Goal: Browse casually

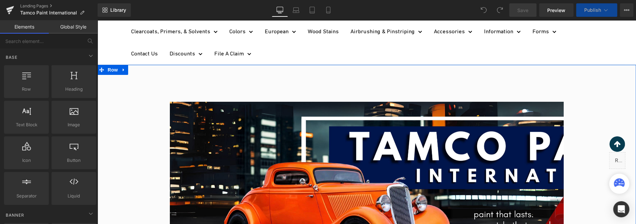
scroll to position [108, 0]
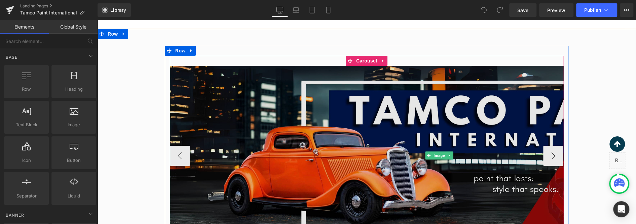
drag, startPoint x: 391, startPoint y: 143, endPoint x: 229, endPoint y: 141, distance: 162.2
click at [236, 141] on img at bounding box center [439, 156] width 539 height 180
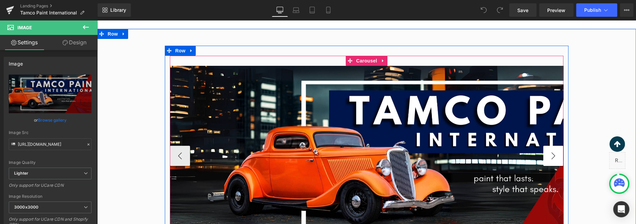
click at [552, 161] on button "›" at bounding box center [554, 156] width 20 height 20
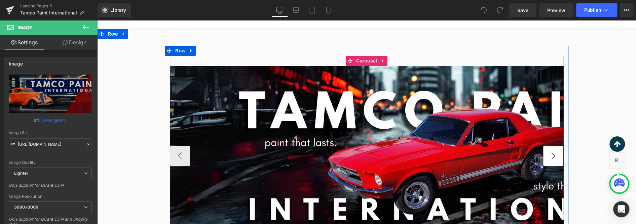
click at [552, 161] on button "›" at bounding box center [554, 156] width 20 height 20
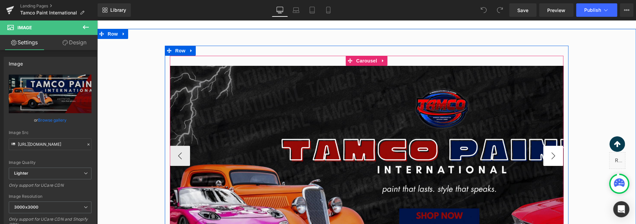
click at [552, 161] on button "›" at bounding box center [554, 156] width 20 height 20
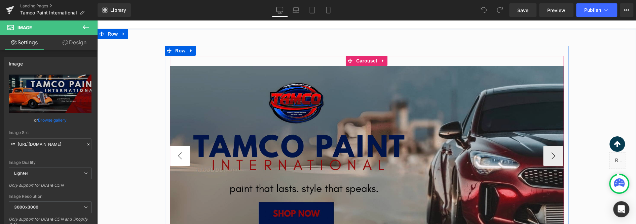
click at [184, 150] on button "‹" at bounding box center [180, 156] width 20 height 20
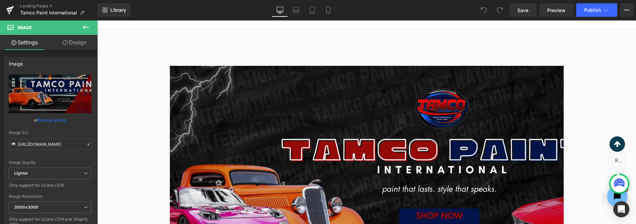
scroll to position [0, 0]
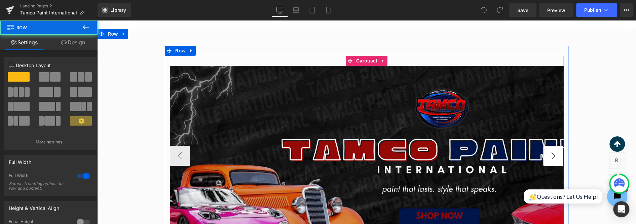
click at [547, 155] on button "›" at bounding box center [554, 156] width 20 height 20
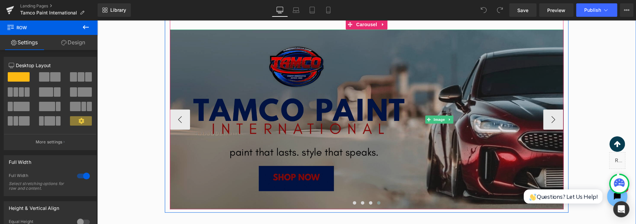
scroll to position [108, 0]
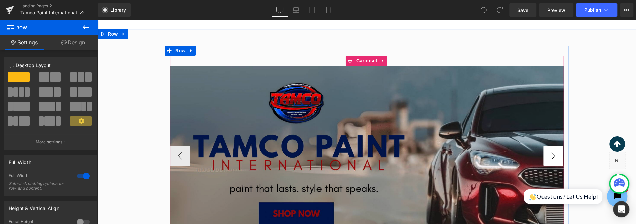
click at [555, 153] on button "›" at bounding box center [554, 156] width 20 height 20
click at [183, 152] on button "‹" at bounding box center [180, 156] width 20 height 20
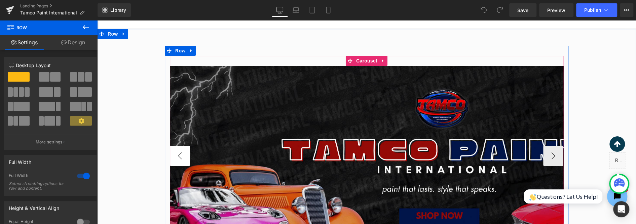
click at [183, 152] on button "‹" at bounding box center [180, 156] width 20 height 20
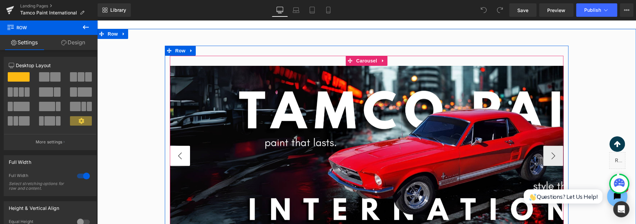
click at [183, 152] on button "‹" at bounding box center [180, 156] width 20 height 20
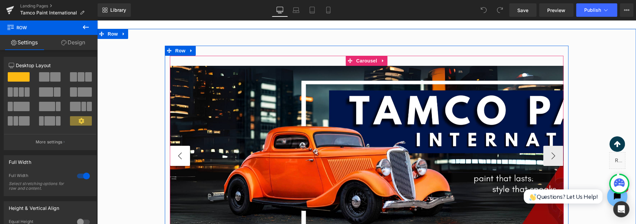
click at [183, 152] on button "‹" at bounding box center [180, 156] width 20 height 20
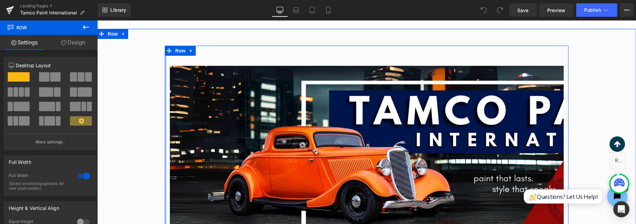
click at [165, 152] on div at bounding box center [166, 147] width 2 height 203
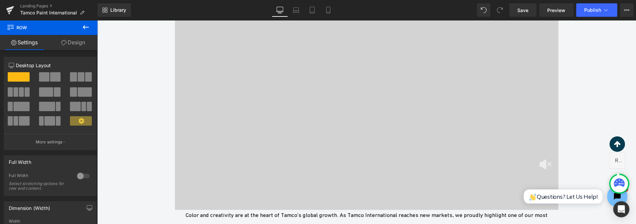
scroll to position [1697, 0]
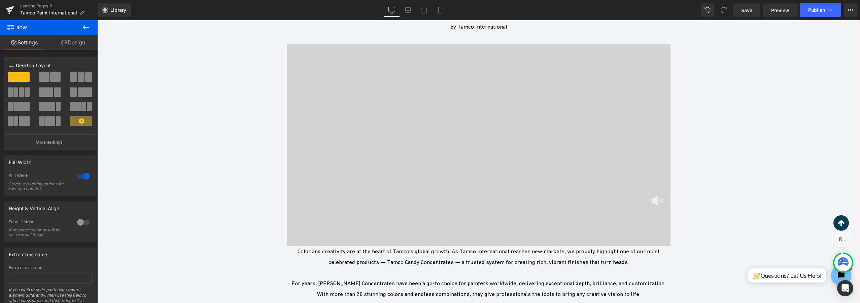
scroll to position [1606, 0]
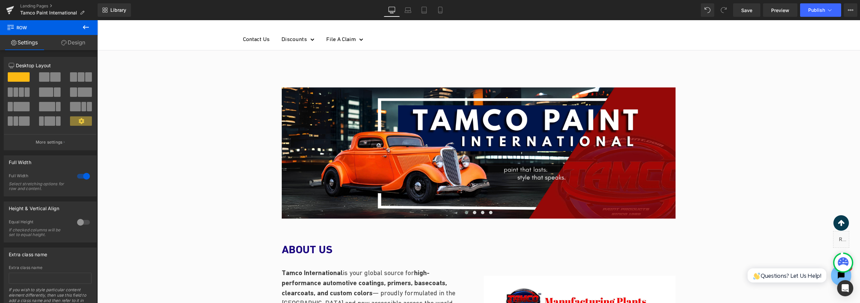
scroll to position [0, 0]
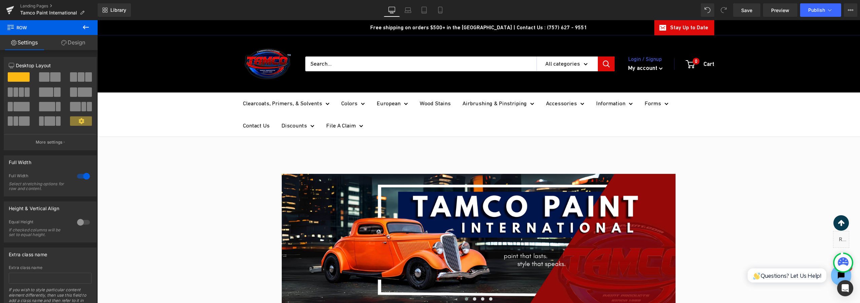
click at [602, 36] on header "Clearcoats, Primers, & Solvents Colors [DEMOGRAPHIC_DATA] Wood Stains Airbrushi…" at bounding box center [478, 63] width 763 height 57
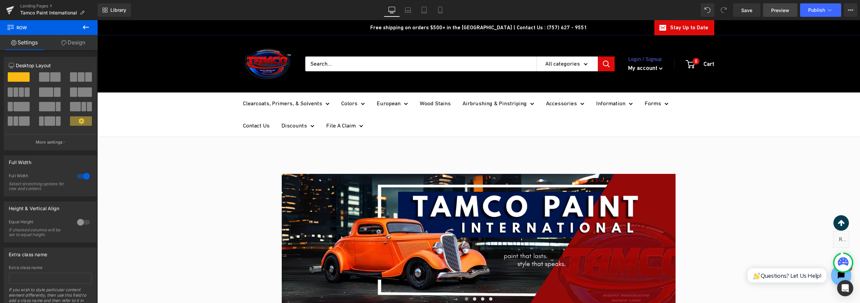
click at [636, 9] on span "Preview" at bounding box center [780, 10] width 18 height 7
click at [36, 10] on span "Tamco Paint International" at bounding box center [48, 12] width 57 height 5
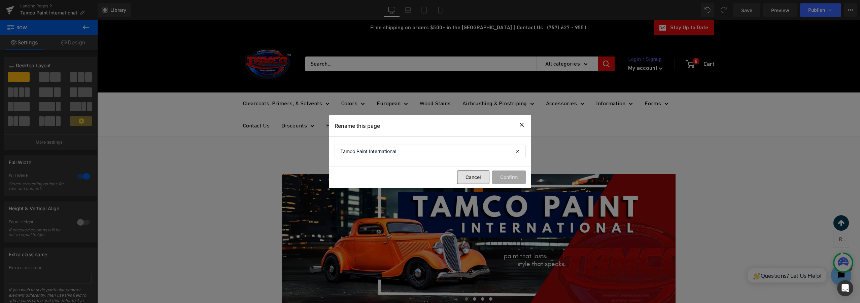
click at [480, 179] on button "Cancel" at bounding box center [473, 177] width 32 height 13
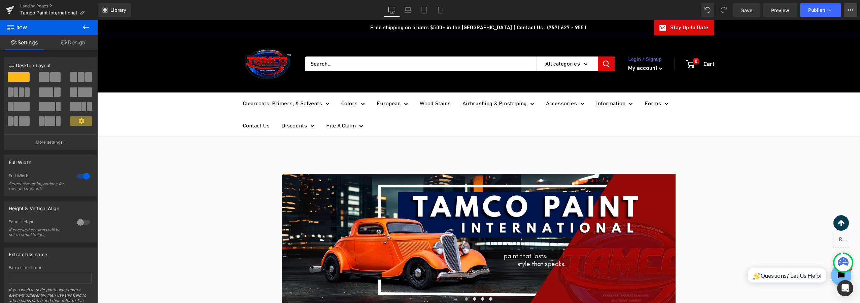
click at [636, 12] on icon at bounding box center [850, 9] width 5 height 5
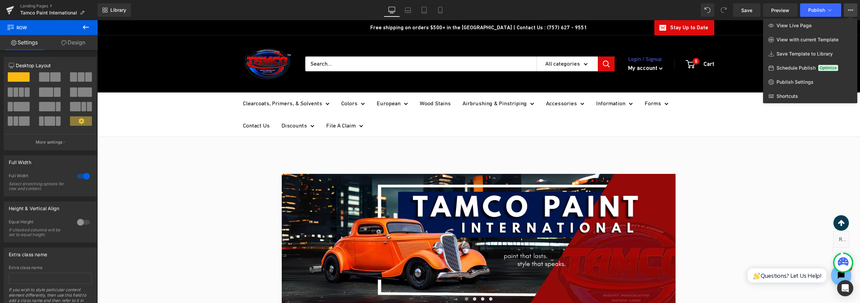
click at [636, 185] on div at bounding box center [478, 161] width 763 height 283
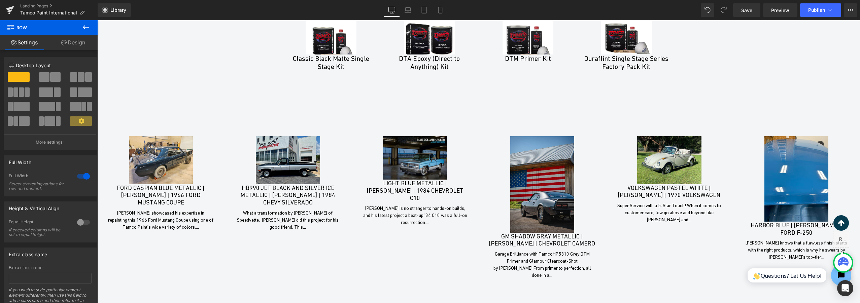
scroll to position [2403, 0]
